Goal: Task Accomplishment & Management: Use online tool/utility

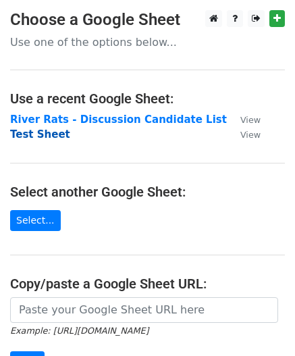
click at [47, 134] on strong "Test Sheet" at bounding box center [40, 134] width 60 height 12
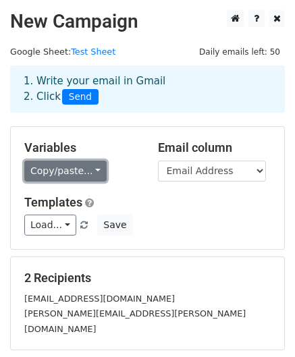
click at [92, 168] on link "Copy/paste..." at bounding box center [65, 171] width 82 height 21
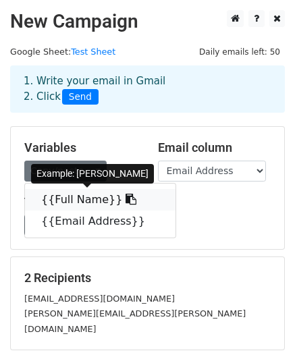
click at [126, 201] on icon at bounding box center [131, 199] width 11 height 11
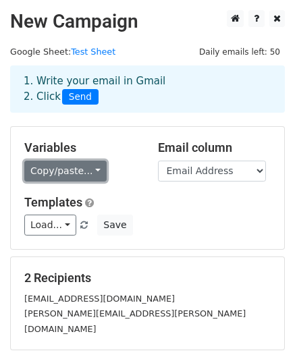
click at [81, 168] on link "Copy/paste..." at bounding box center [65, 171] width 82 height 21
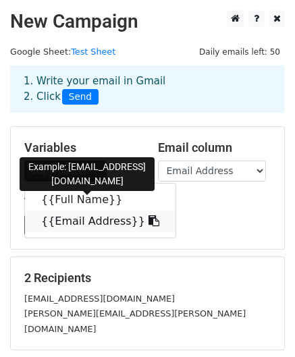
click at [110, 221] on link "{{Email Address}}" at bounding box center [100, 222] width 151 height 22
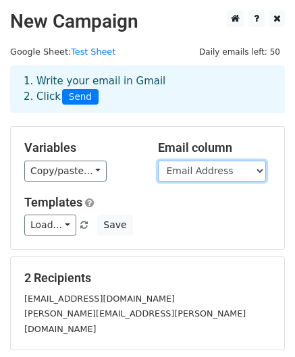
click at [259, 163] on select "Full Name Email Address" at bounding box center [212, 171] width 108 height 21
click at [158, 161] on select "Full Name Email Address" at bounding box center [212, 171] width 108 height 21
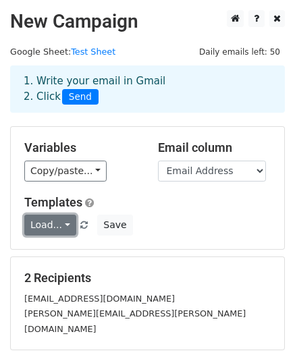
click at [64, 225] on link "Load..." at bounding box center [50, 225] width 52 height 21
click at [179, 216] on div "Load... No templates saved Save" at bounding box center [147, 225] width 267 height 21
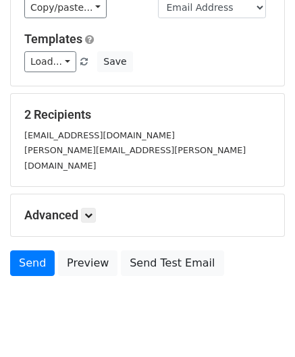
scroll to position [165, 0]
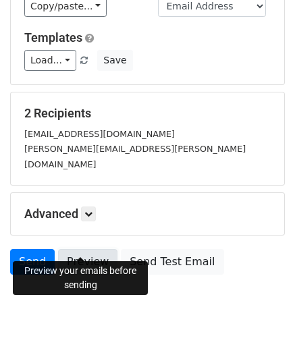
click at [69, 249] on link "Preview" at bounding box center [87, 262] width 59 height 26
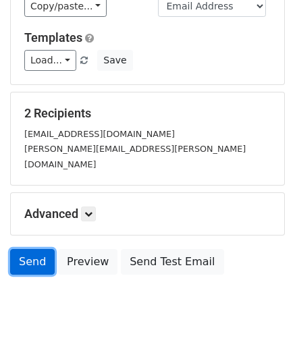
click at [20, 249] on link "Send" at bounding box center [32, 262] width 45 height 26
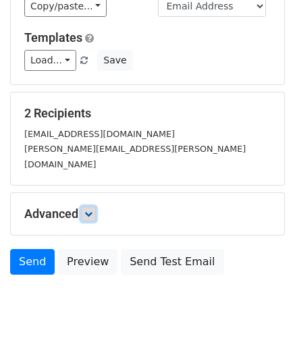
click at [93, 210] on icon at bounding box center [88, 214] width 8 height 8
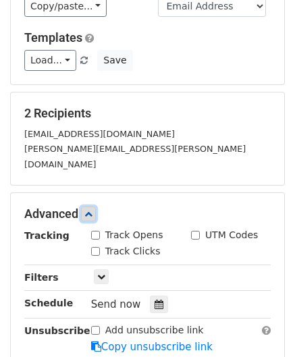
click at [91, 210] on icon at bounding box center [88, 214] width 8 height 8
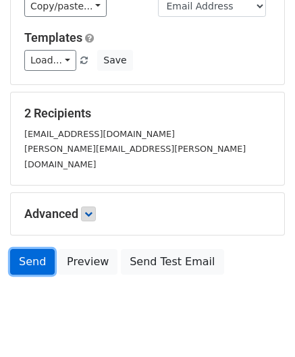
click at [24, 249] on link "Send" at bounding box center [32, 262] width 45 height 26
click at [30, 249] on link "Send" at bounding box center [32, 262] width 45 height 26
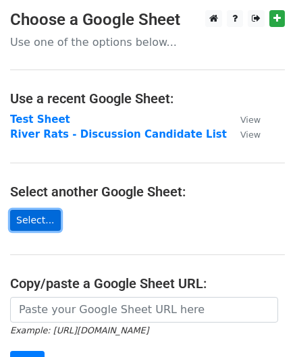
click at [26, 220] on link "Select..." at bounding box center [35, 220] width 51 height 21
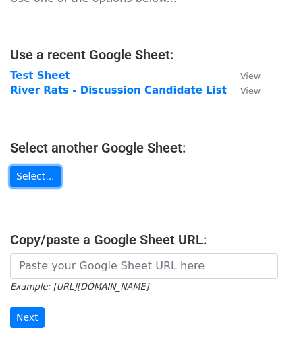
scroll to position [45, 0]
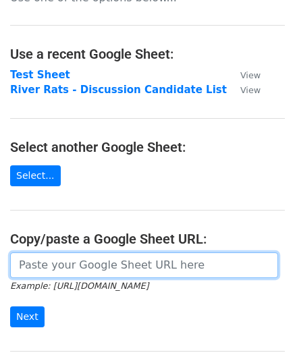
click at [100, 259] on input "url" at bounding box center [144, 266] width 268 height 26
paste input "[URL][DOMAIN_NAME]"
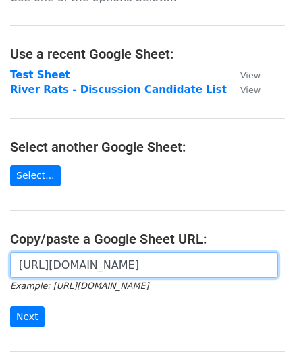
scroll to position [0, 296]
type input "[URL][DOMAIN_NAME]"
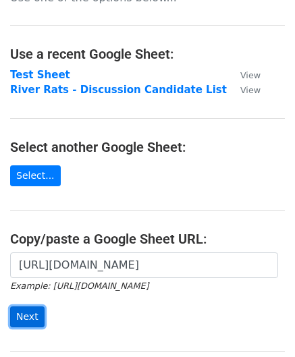
scroll to position [0, 0]
click at [29, 317] on input "Next" at bounding box center [27, 317] width 34 height 21
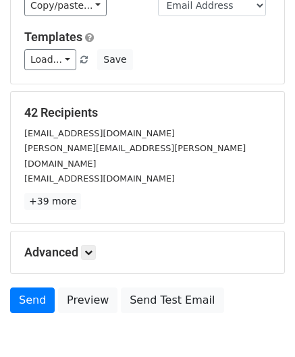
scroll to position [166, 0]
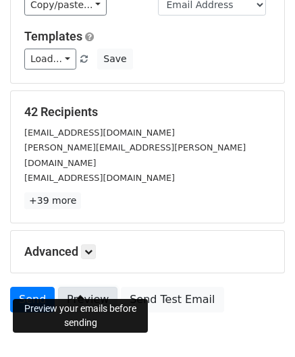
click at [78, 287] on link "Preview" at bounding box center [87, 300] width 59 height 26
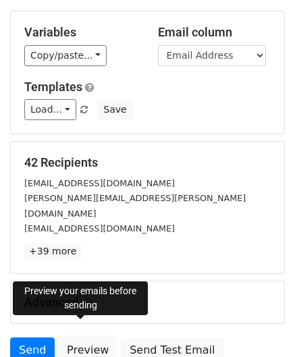
scroll to position [105, 0]
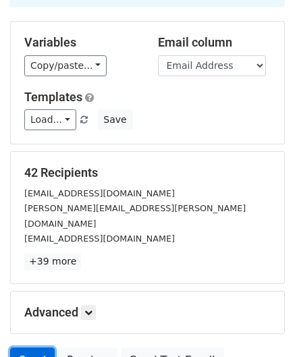
click at [27, 348] on link "Send" at bounding box center [32, 361] width 45 height 26
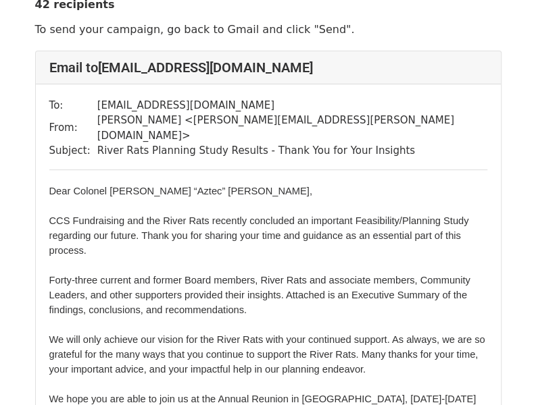
scroll to position [44, 0]
